Goal: Information Seeking & Learning: Understand process/instructions

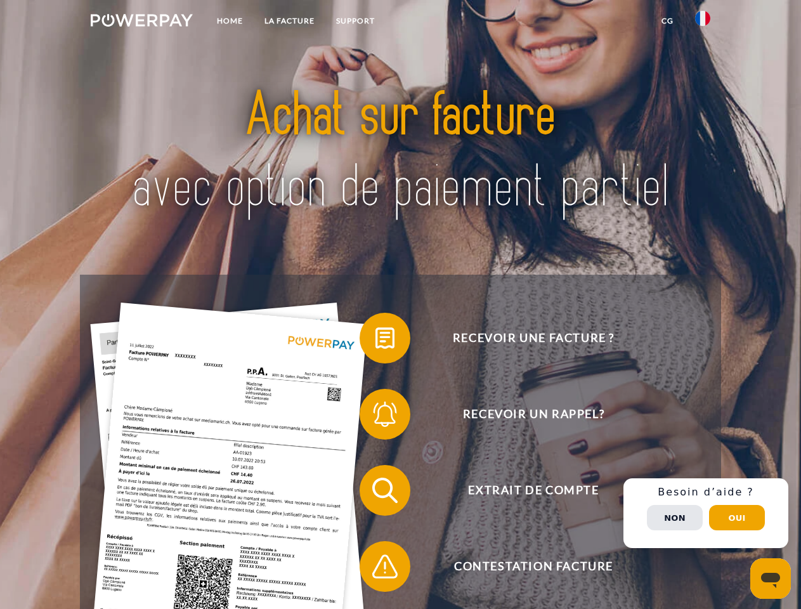
click at [141, 22] on img at bounding box center [142, 20] width 102 height 13
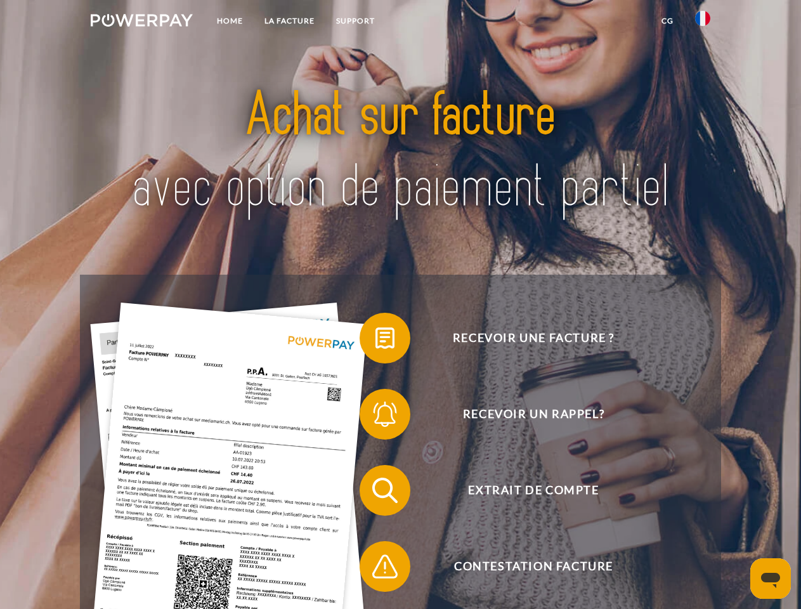
click at [702, 22] on img at bounding box center [702, 18] width 15 height 15
click at [667, 21] on link "CG" at bounding box center [668, 21] width 34 height 23
click at [375, 340] on span at bounding box center [365, 337] width 63 height 63
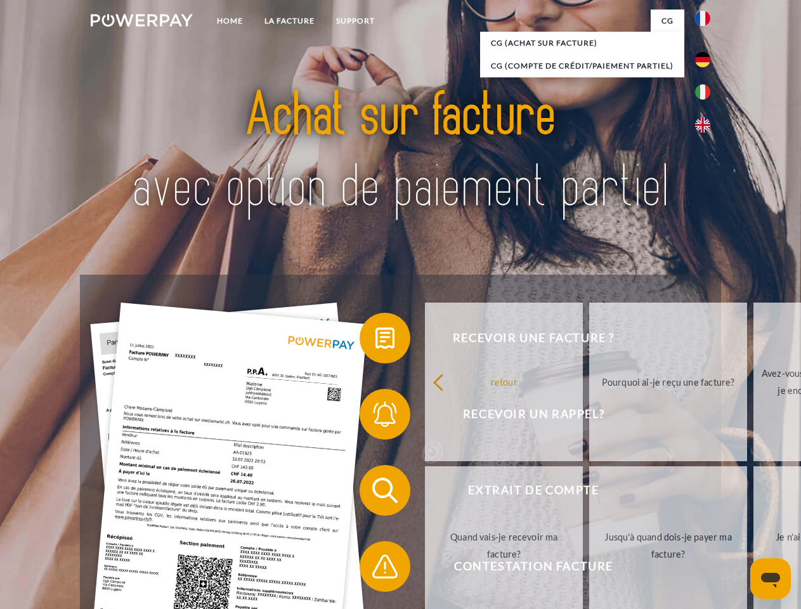
click at [413, 417] on div "retour Pourquoi ai-je reçu une facture? Avez-vous reçu mes paiements, ai-je enc…" at bounding box center [669, 463] width 512 height 327
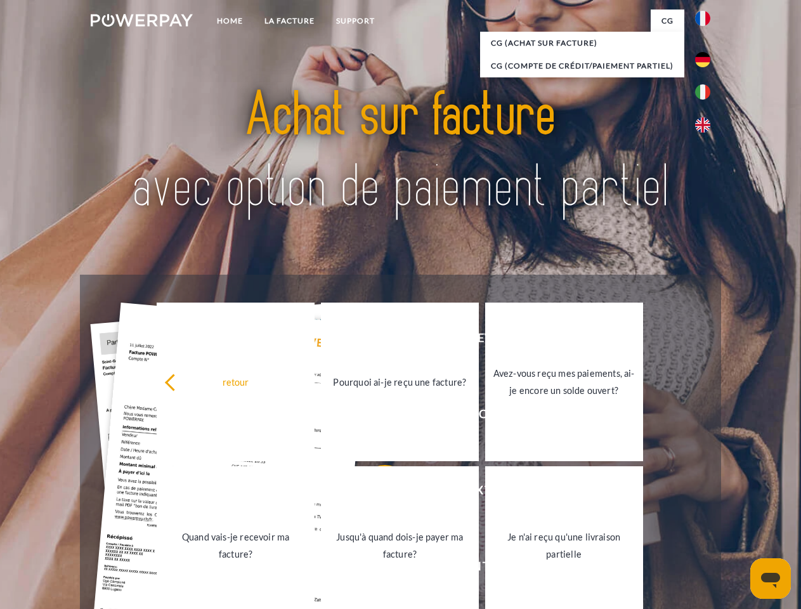
click at [375, 493] on link "Jusqu'à quand dois-je payer ma facture?" at bounding box center [400, 545] width 158 height 159
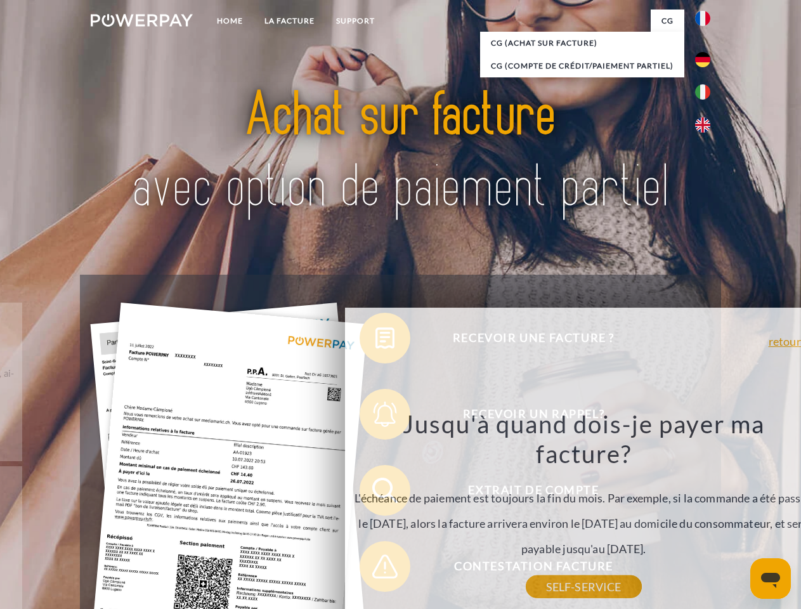
click at [375, 569] on div "Jusqu'à quand dois-je payer ma facture? L'échéance de paiement est toujours la …" at bounding box center [583, 497] width 463 height 178
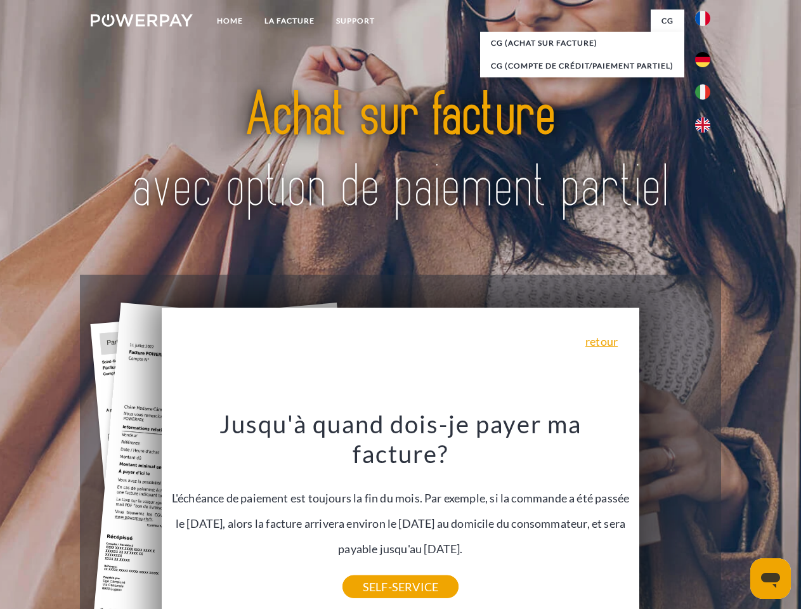
click at [706, 513] on div "Recevoir une facture ? Recevoir un rappel? Extrait de compte retour" at bounding box center [400, 528] width 640 height 507
click at [675, 515] on span "Extrait de compte" at bounding box center [533, 490] width 311 height 51
click at [737, 517] on header "Home LA FACTURE Support" at bounding box center [400, 438] width 801 height 876
